Goal: Transaction & Acquisition: Download file/media

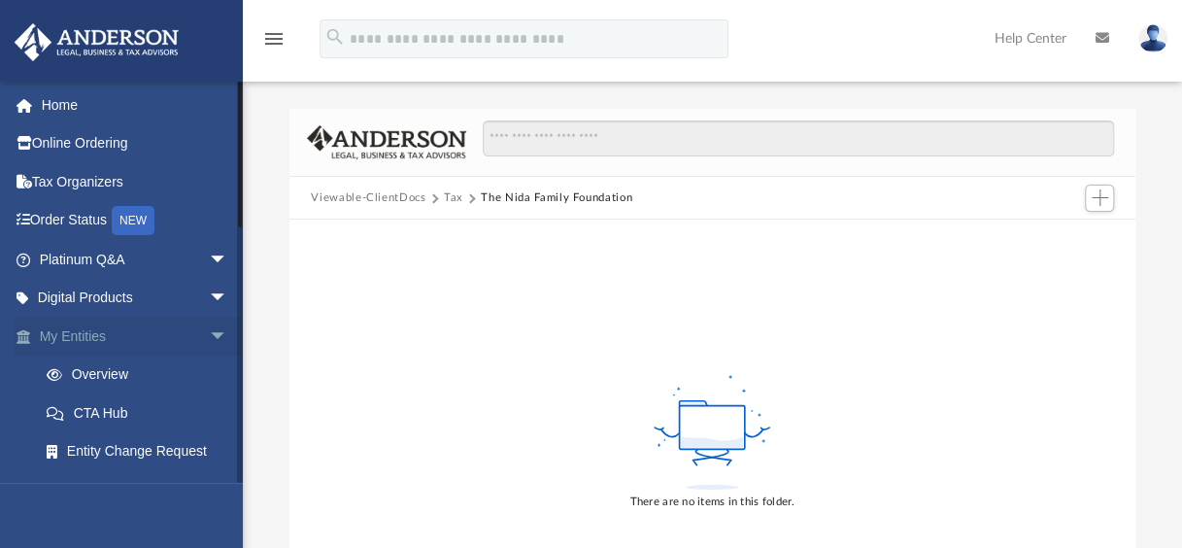
click at [148, 335] on link "My Entities arrow_drop_down" at bounding box center [136, 336] width 244 height 39
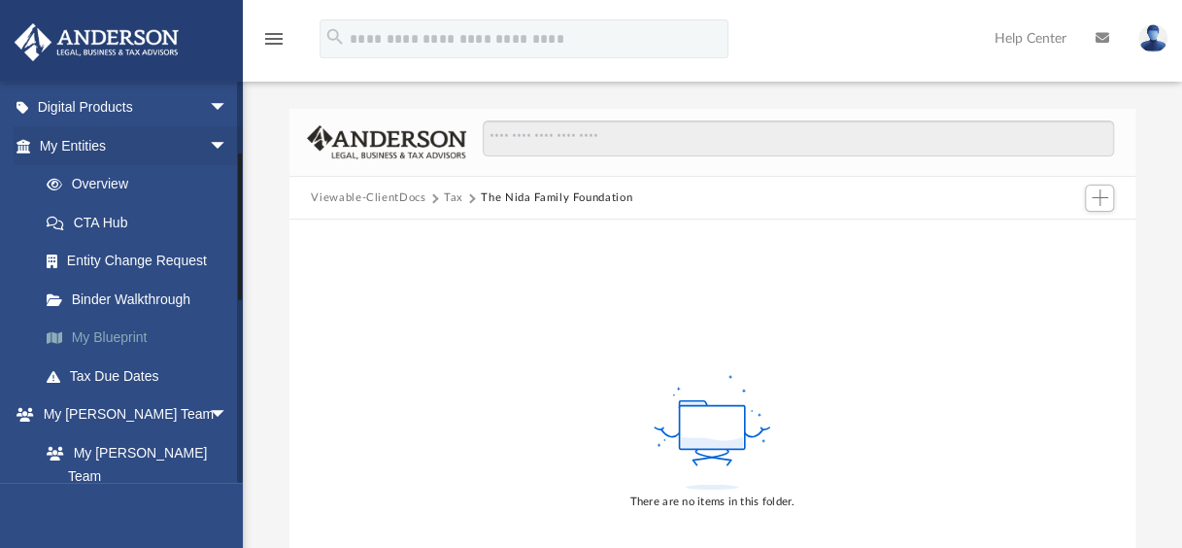
scroll to position [194, 0]
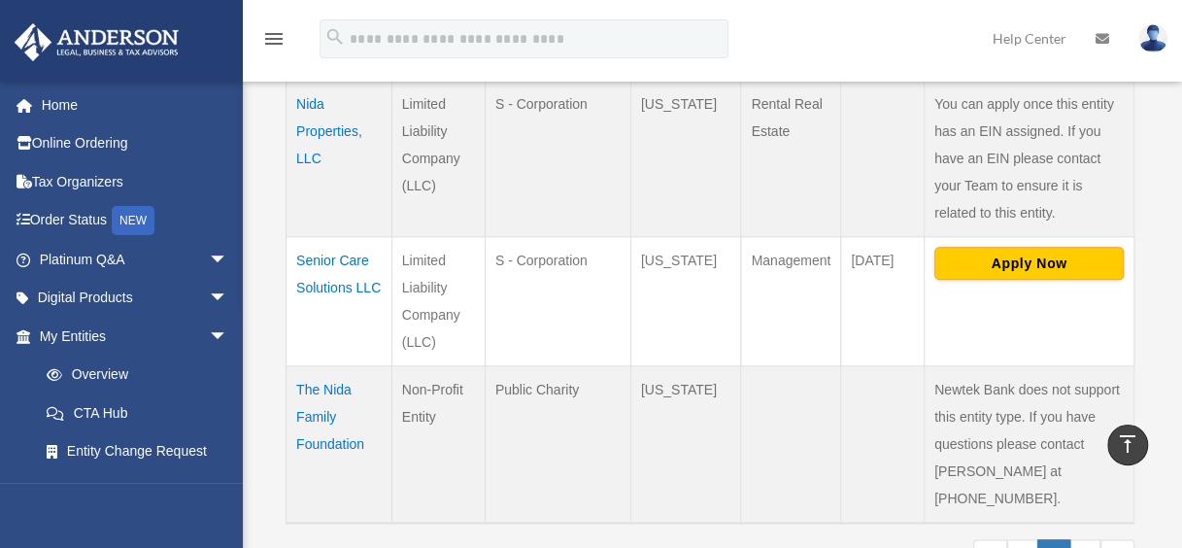
scroll to position [874, 0]
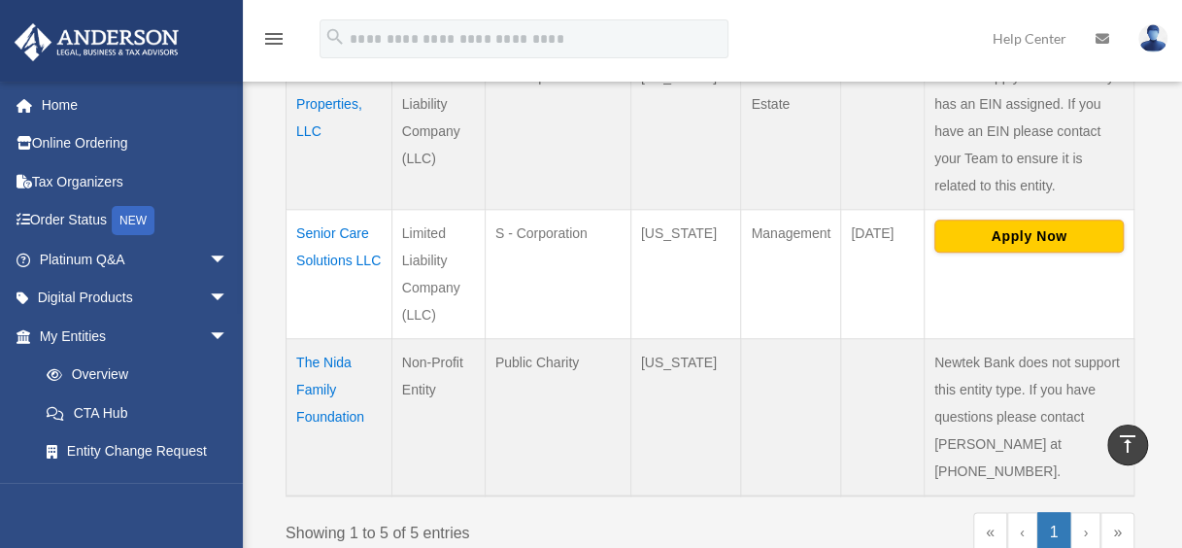
click at [318, 342] on td "The Nida Family Foundation" at bounding box center [339, 416] width 106 height 157
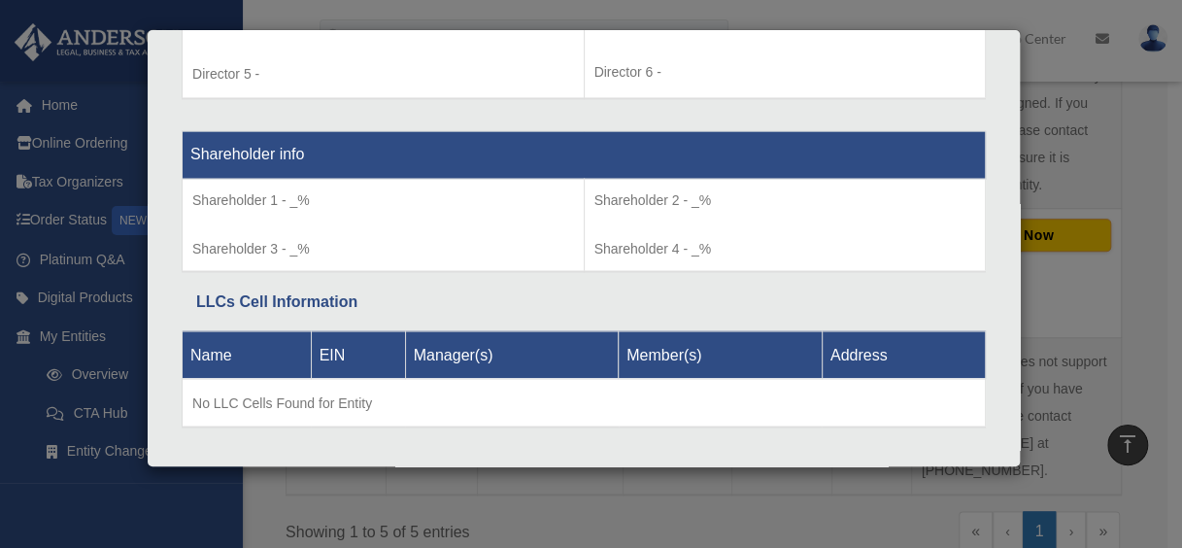
scroll to position [1581, 0]
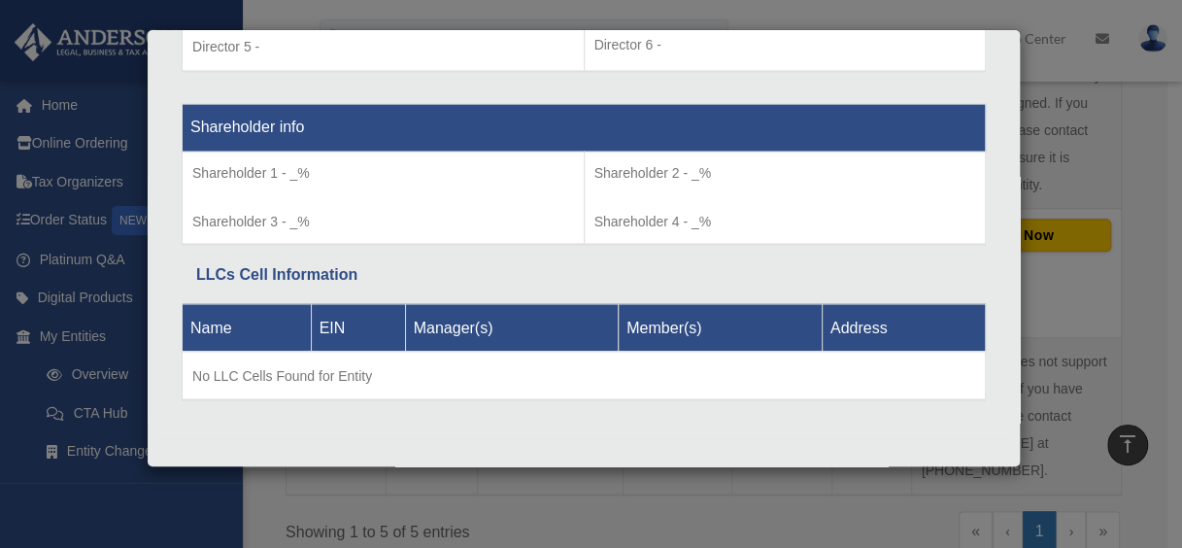
click at [455, 487] on div "Details × Articles Sent Organizational Date" at bounding box center [591, 274] width 1182 height 548
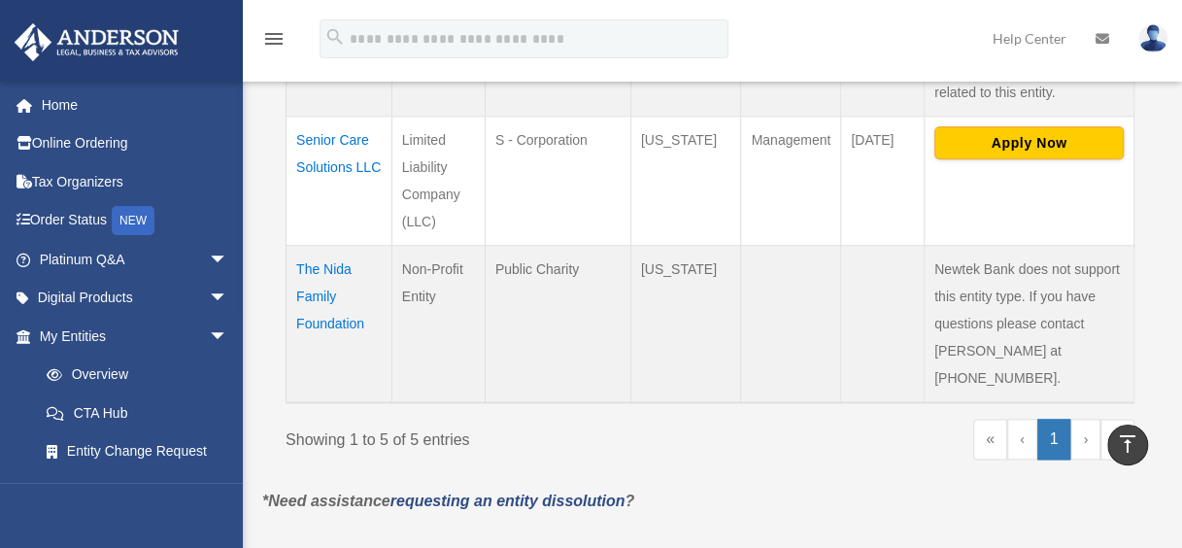
scroll to position [1068, 0]
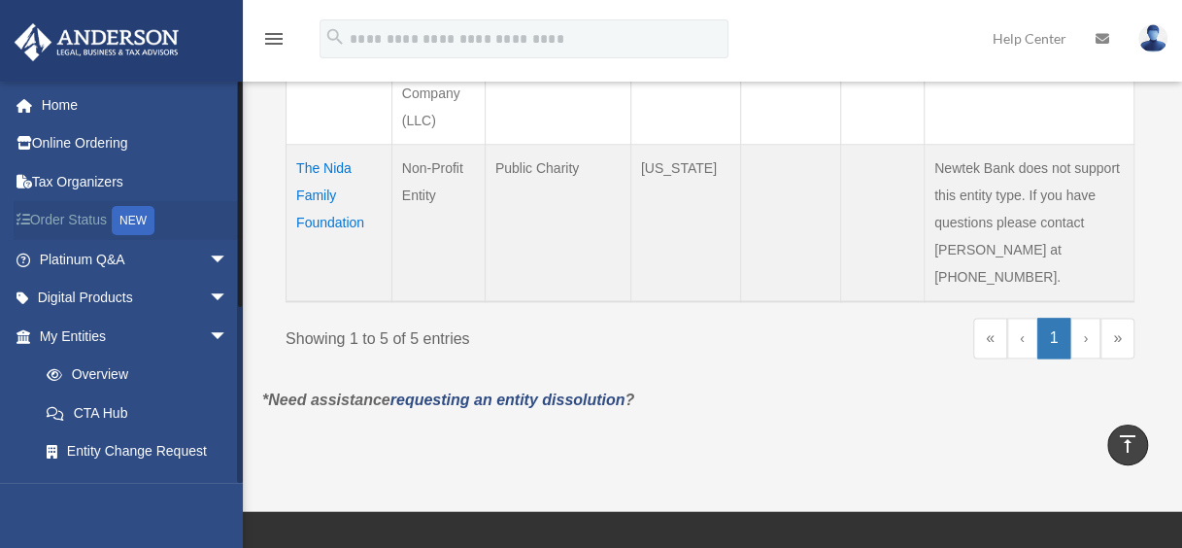
click at [84, 218] on link "Order Status NEW" at bounding box center [136, 221] width 244 height 40
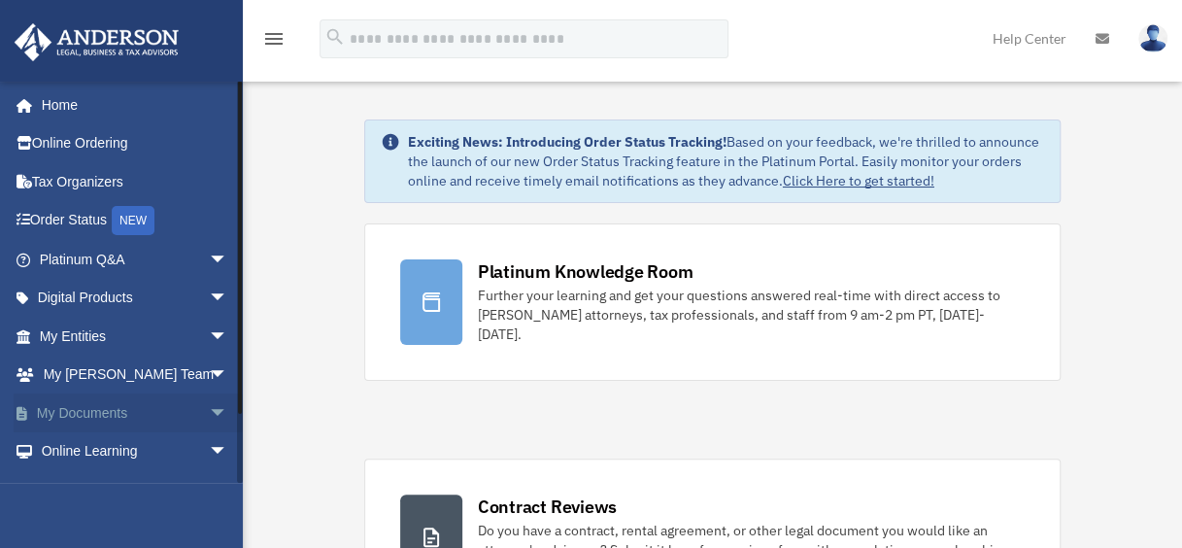
click at [164, 411] on link "My Documents arrow_drop_down" at bounding box center [136, 412] width 244 height 39
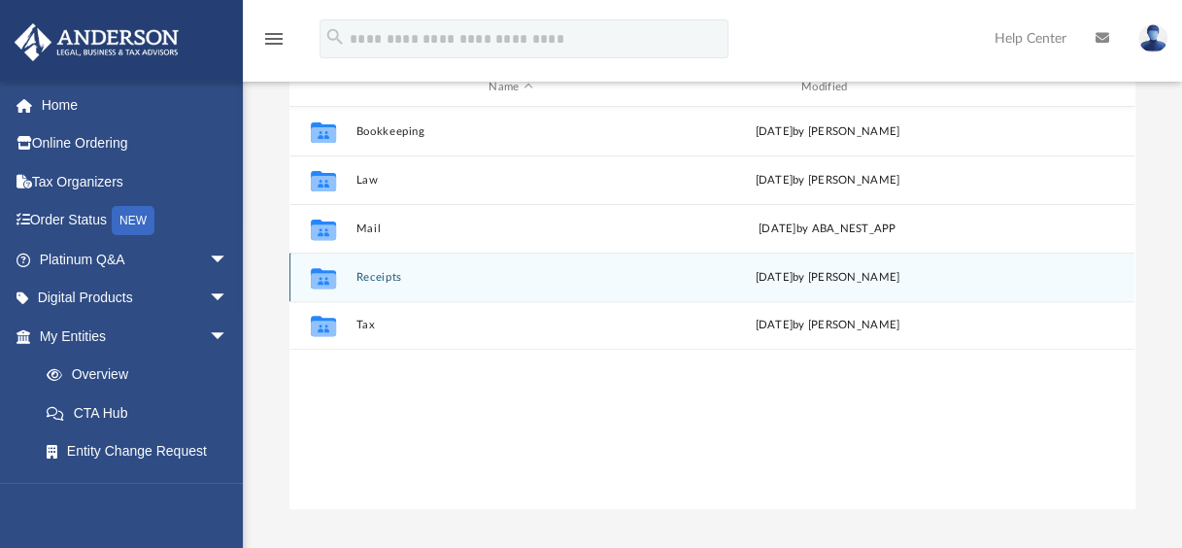
scroll to position [194, 0]
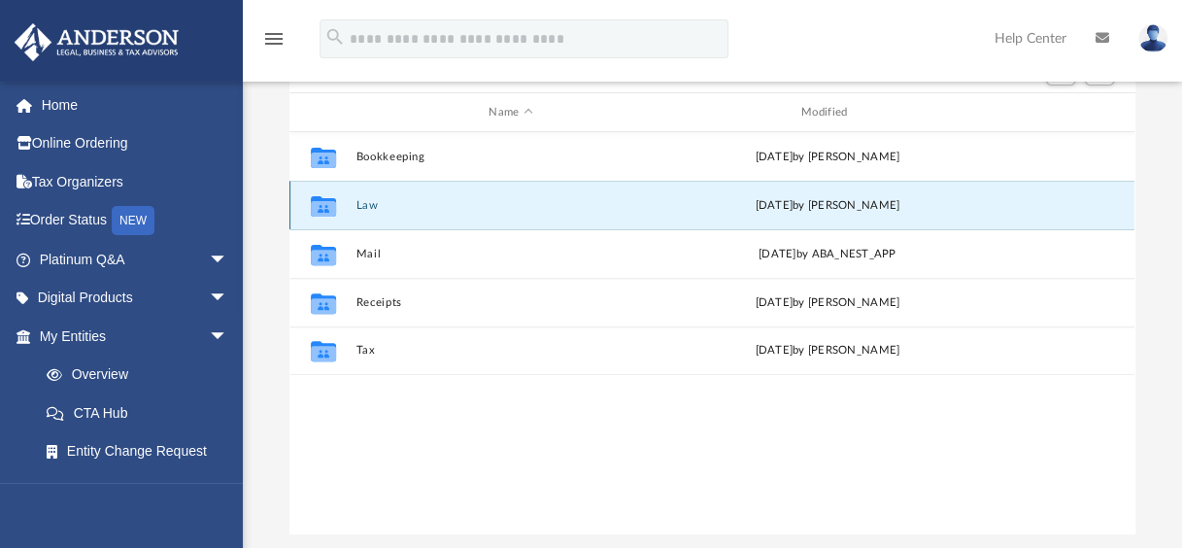
click at [373, 206] on button "Law" at bounding box center [510, 205] width 309 height 13
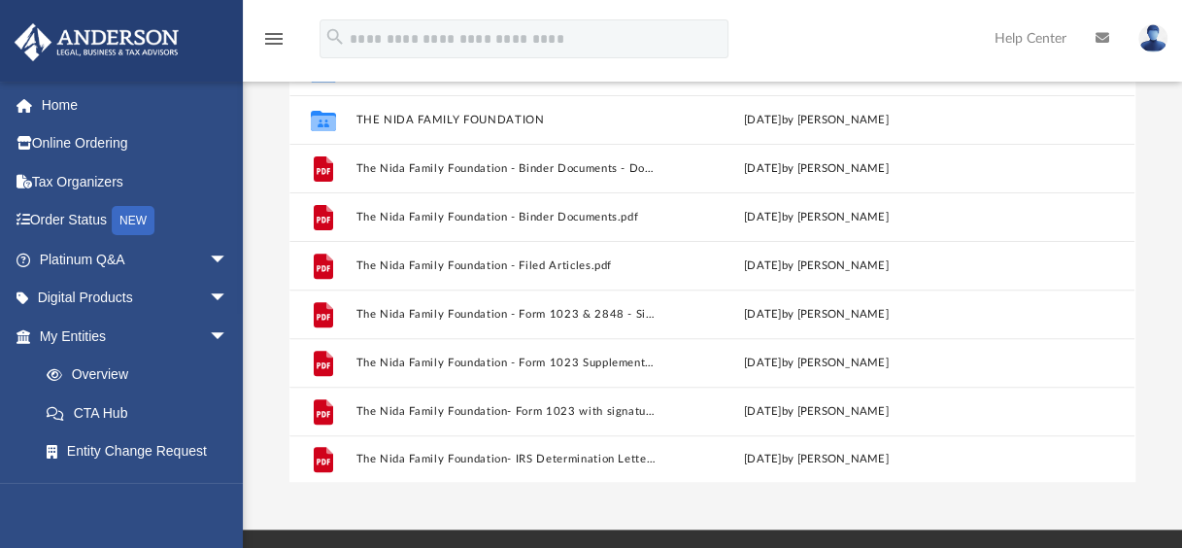
scroll to position [291, 0]
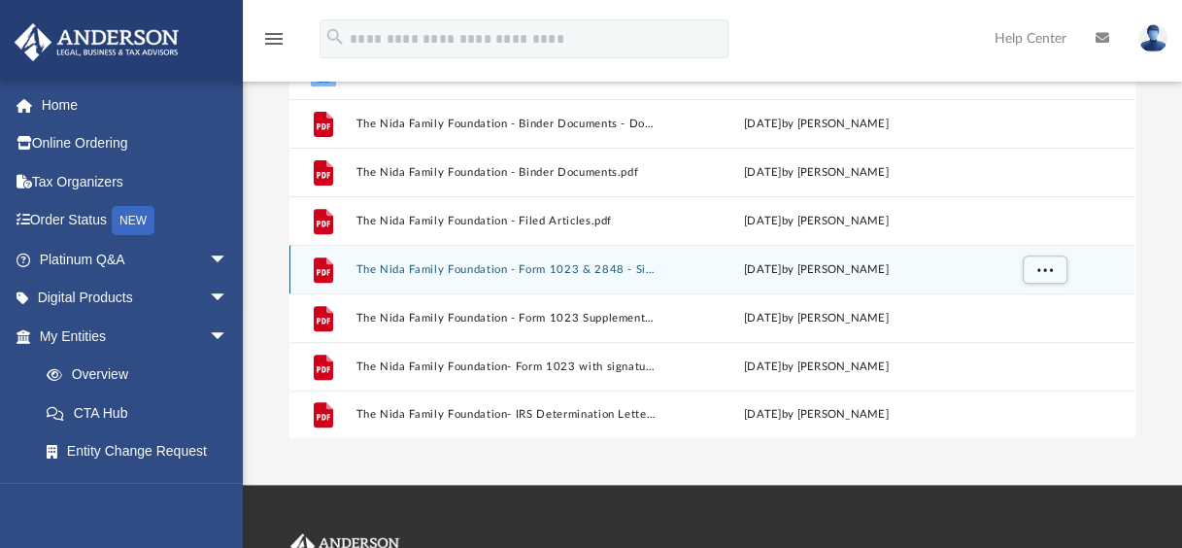
click at [460, 278] on div "File The Nida Family Foundation - Form 1023 & 2848 - Signed.pdf Mon Feb 17 2025…" at bounding box center [711, 269] width 845 height 49
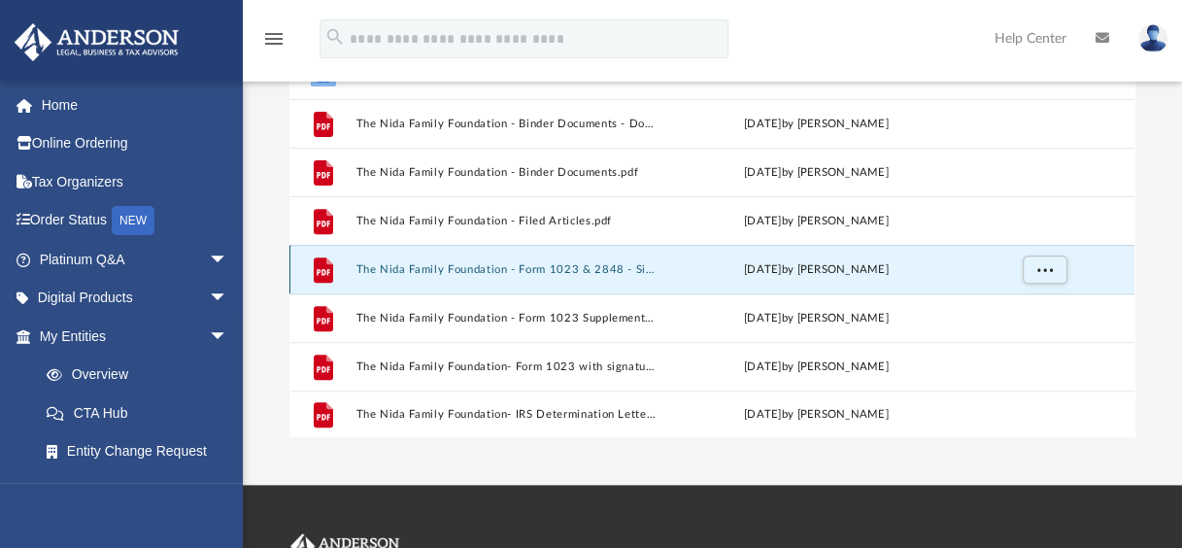
click at [484, 265] on button "The Nida Family Foundation - Form 1023 & 2848 - Signed.pdf" at bounding box center [506, 269] width 301 height 13
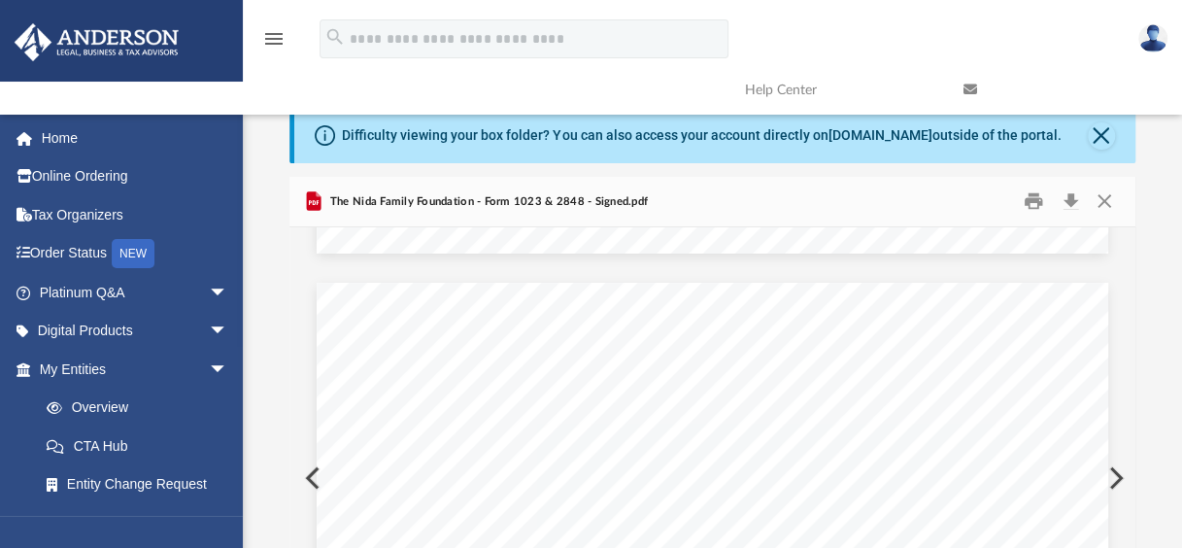
scroll to position [971, 0]
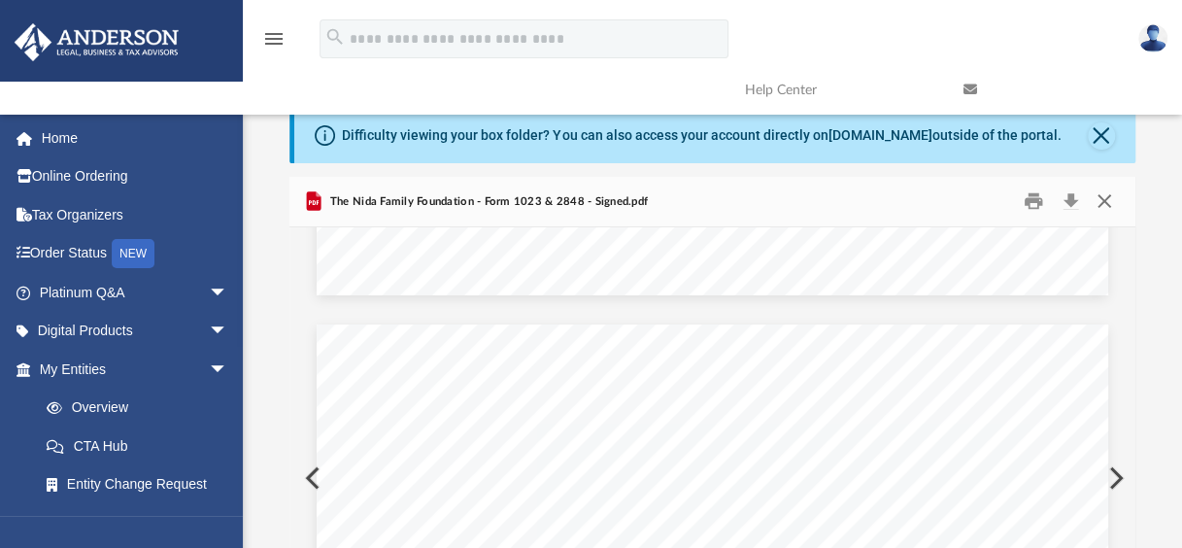
click at [1107, 201] on button "Close" at bounding box center [1103, 201] width 35 height 30
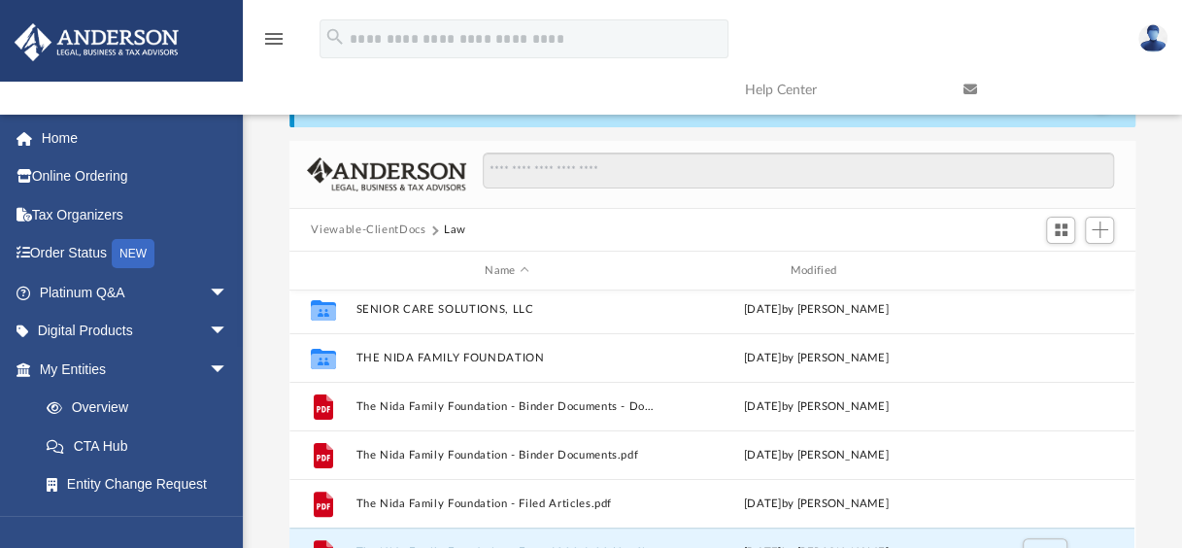
scroll to position [276, 0]
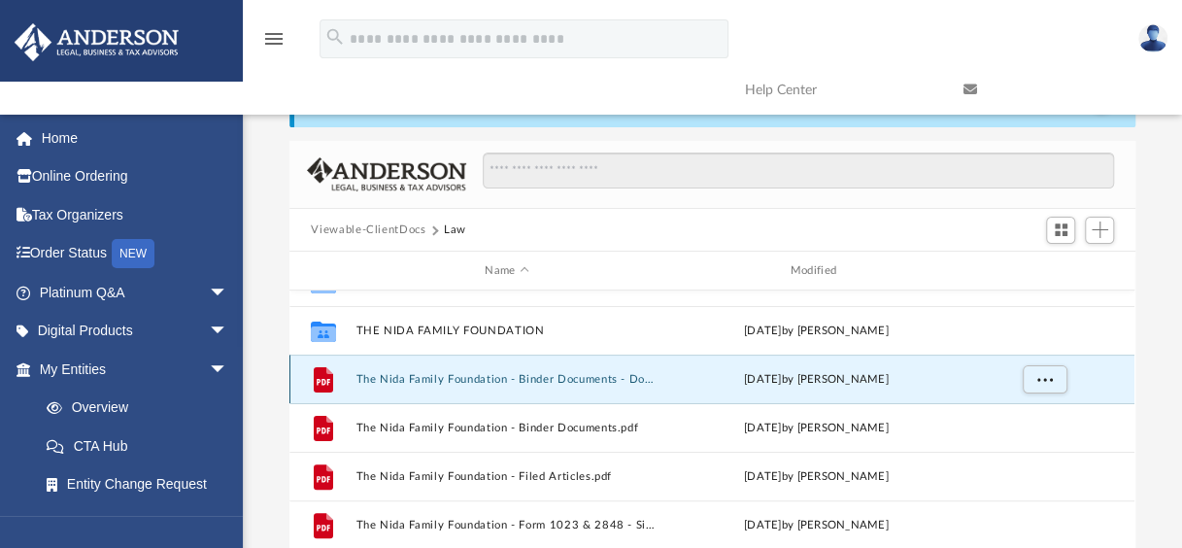
click at [592, 375] on button "The Nida Family Foundation - Binder Documents - DocuSigned.pdf" at bounding box center [506, 379] width 301 height 13
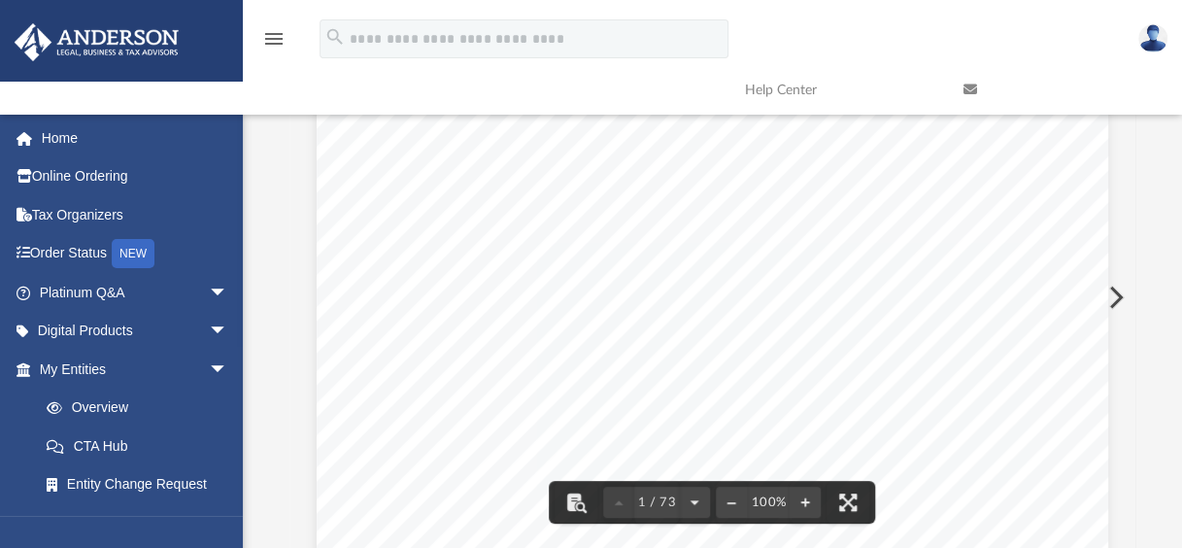
scroll to position [194, 0]
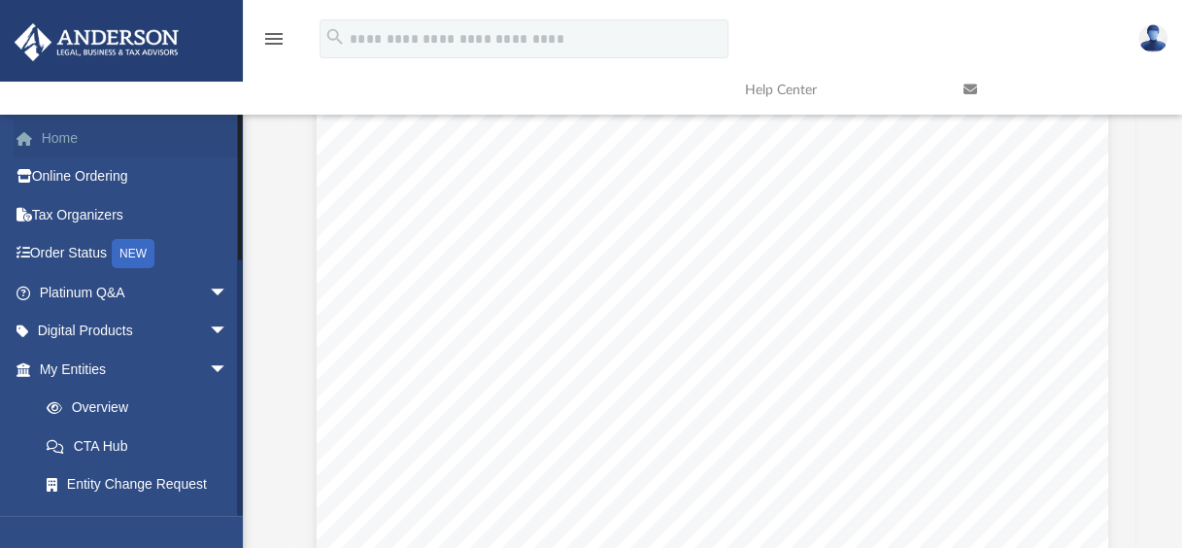
click at [59, 134] on link "Home" at bounding box center [136, 137] width 244 height 39
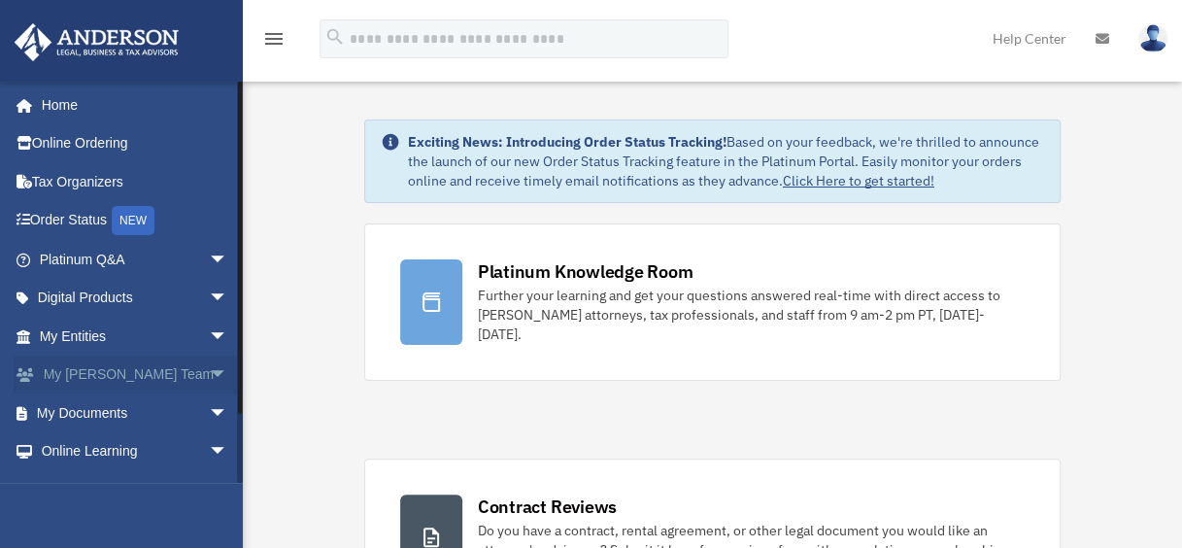
click at [131, 372] on link "My [PERSON_NAME] Team arrow_drop_down" at bounding box center [136, 374] width 244 height 39
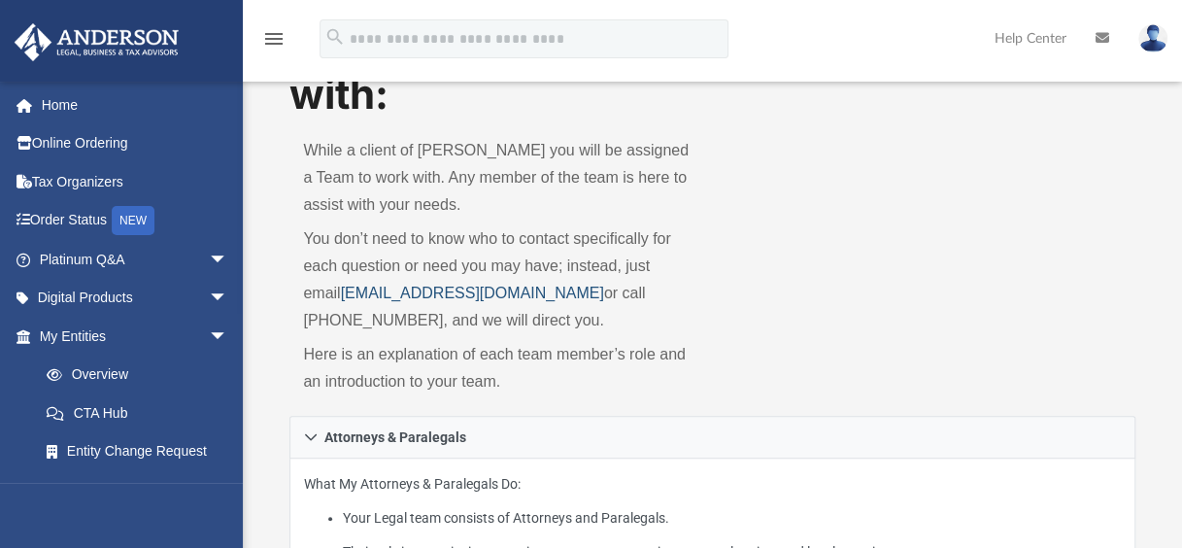
scroll to position [97, 0]
